Goal: Information Seeking & Learning: Find specific fact

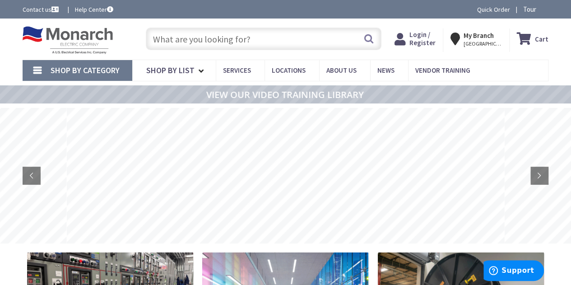
click at [207, 40] on input "text" at bounding box center [263, 39] width 235 height 23
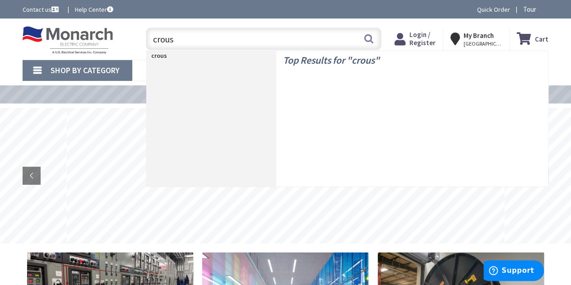
type input "crouse"
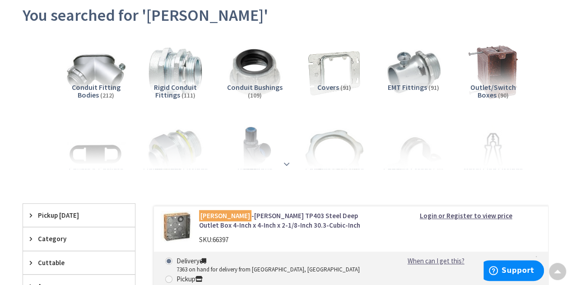
scroll to position [105, 0]
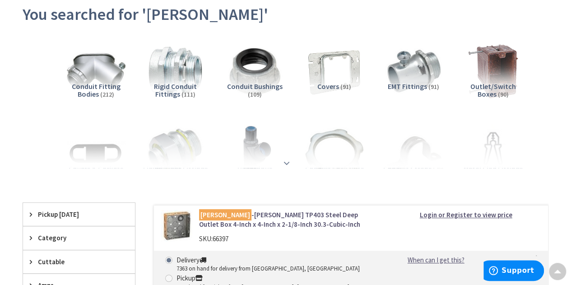
click at [286, 160] on strong at bounding box center [286, 163] width 11 height 10
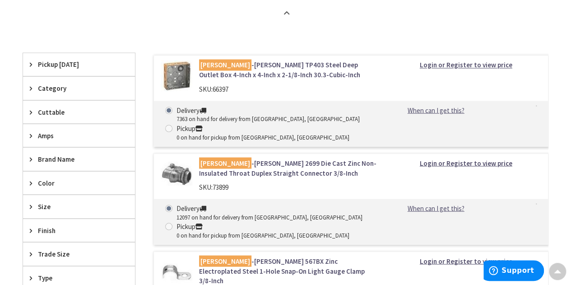
scroll to position [780, 0]
